Goal: Task Accomplishment & Management: Use online tool/utility

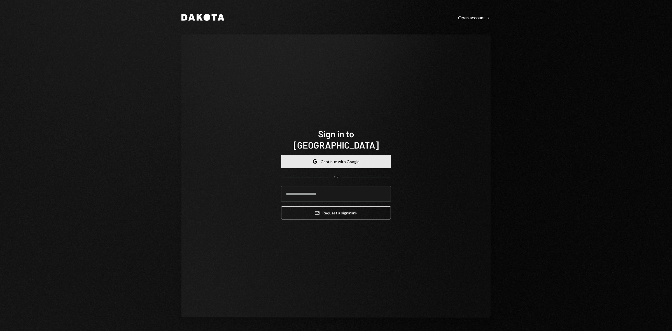
click at [351, 159] on button "Google Continue with Google" at bounding box center [336, 161] width 110 height 13
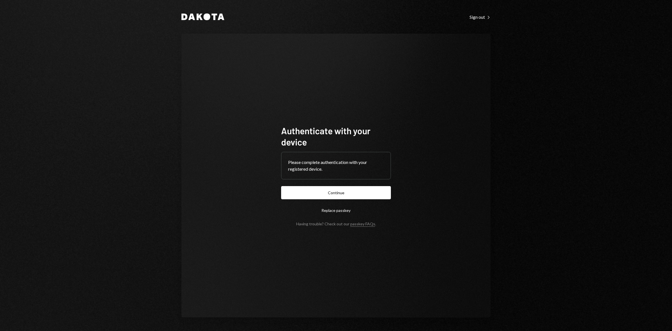
click at [360, 185] on form "Authenticate with your device Please complete authentication with your register…" at bounding box center [336, 175] width 110 height 101
click at [359, 188] on button "Continue" at bounding box center [336, 192] width 110 height 13
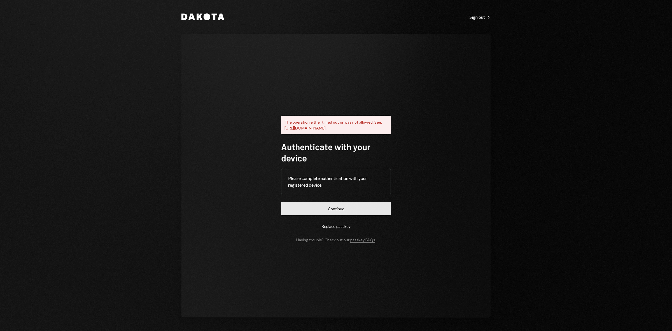
click at [350, 206] on button "Continue" at bounding box center [336, 208] width 110 height 13
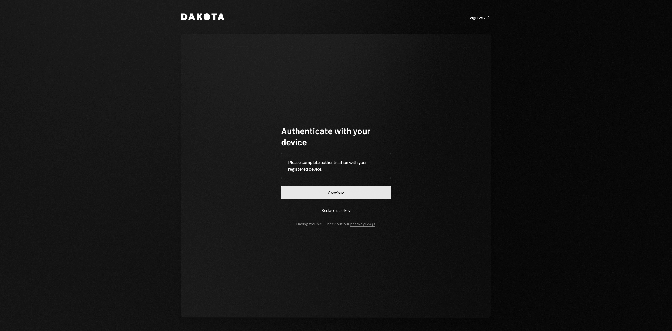
click at [302, 188] on button "Continue" at bounding box center [336, 192] width 110 height 13
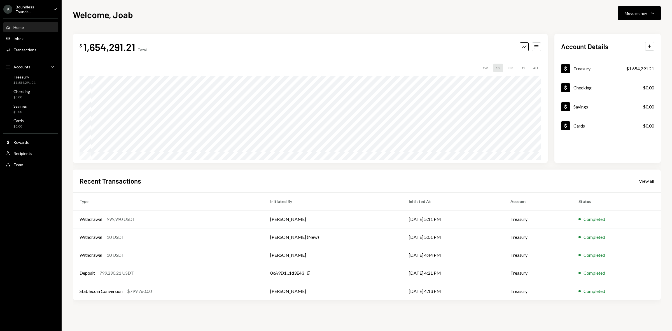
click at [34, 11] on div "Boundless Founda..." at bounding box center [32, 9] width 33 height 10
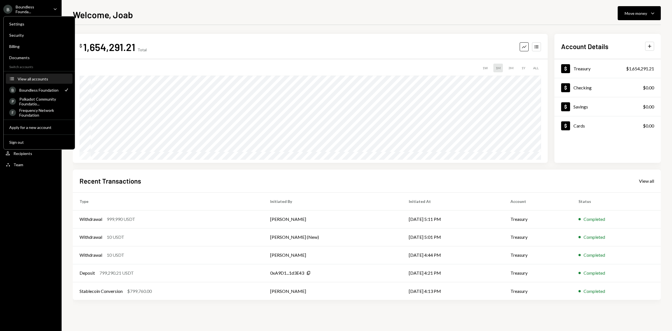
click at [31, 75] on button "Accounts View all accounts" at bounding box center [39, 79] width 67 height 10
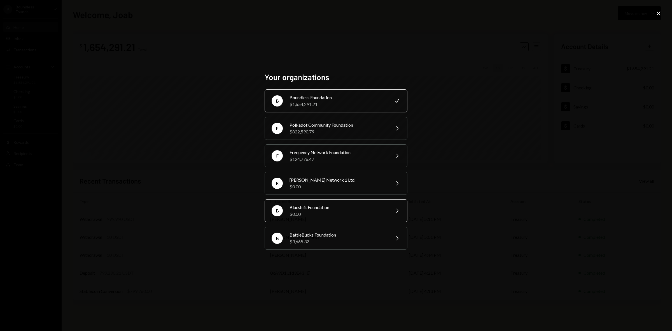
click at [315, 210] on div "Blueshift Foundation" at bounding box center [338, 207] width 97 height 7
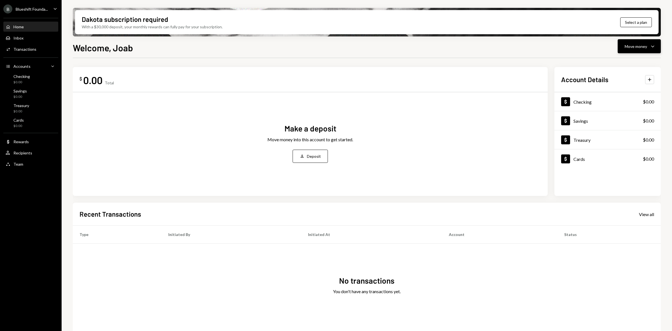
click at [626, 48] on div "Move money" at bounding box center [636, 46] width 22 height 6
click at [139, 99] on div "Make a deposit Move money into this account to get started. Deposit Deposit" at bounding box center [311, 143] width 462 height 92
click at [305, 156] on icon "Deposit" at bounding box center [302, 155] width 5 height 5
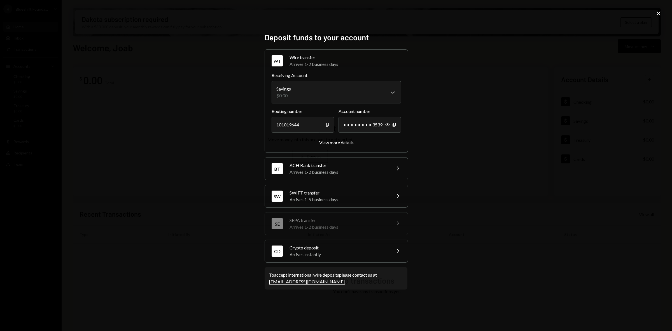
click at [323, 204] on div "SW SWIFT transfer Arrives 1-5 business days Chevron Right" at bounding box center [336, 196] width 143 height 22
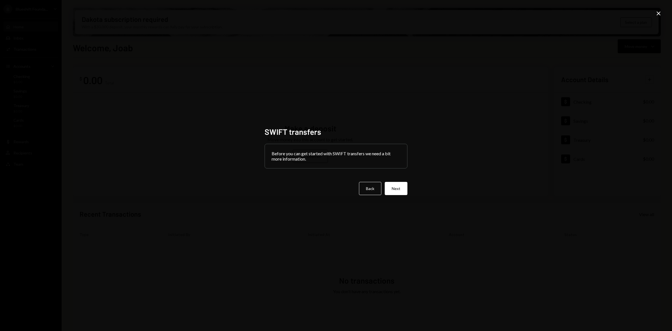
click at [658, 15] on icon "Close" at bounding box center [658, 13] width 7 height 7
